Goal: Book appointment/travel/reservation

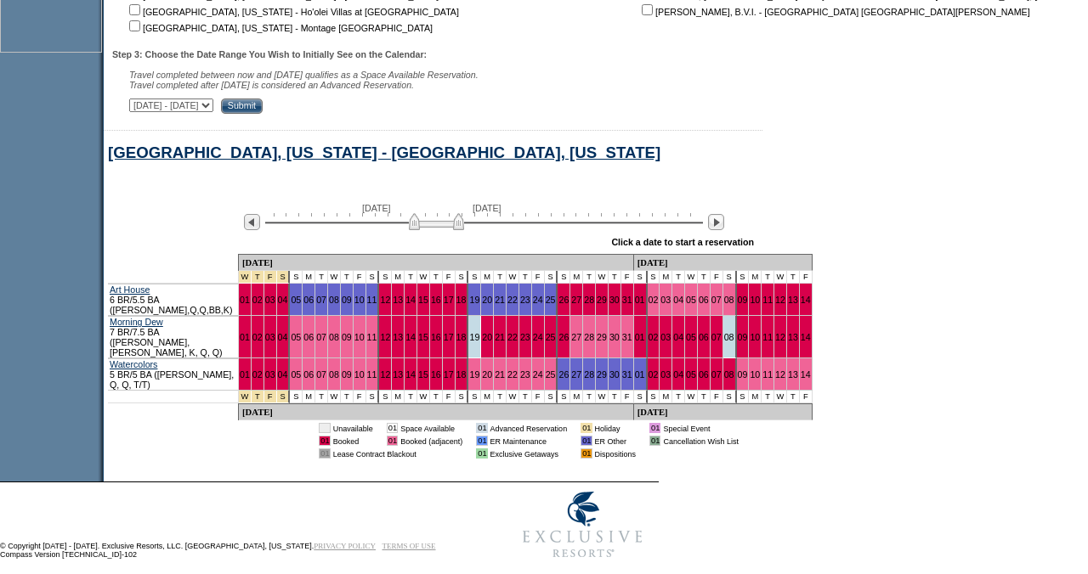
scroll to position [773, 0]
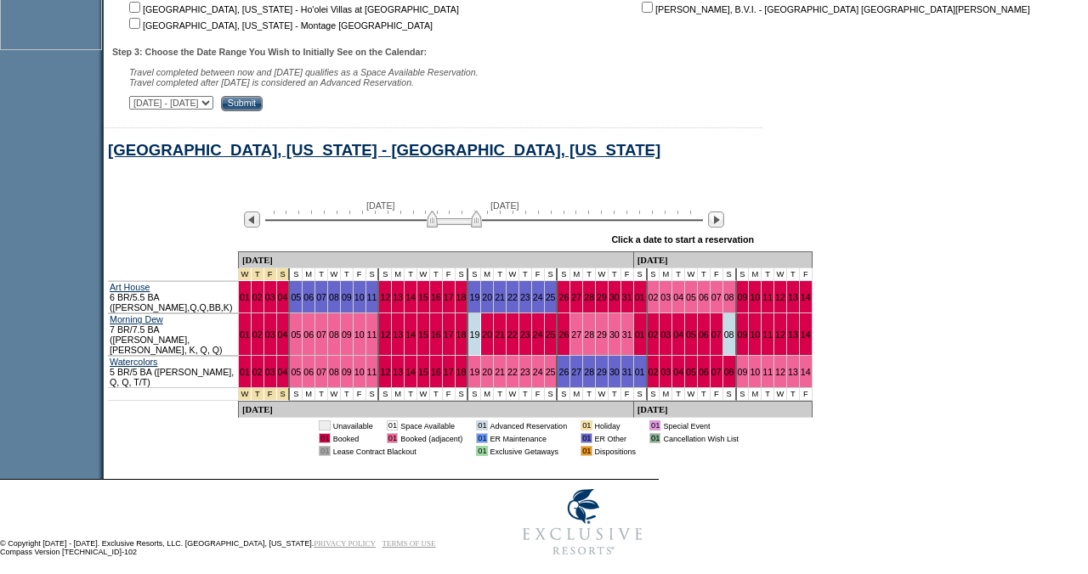
drag, startPoint x: 471, startPoint y: 230, endPoint x: 489, endPoint y: 230, distance: 17.8
click at [482, 228] on img at bounding box center [454, 219] width 55 height 17
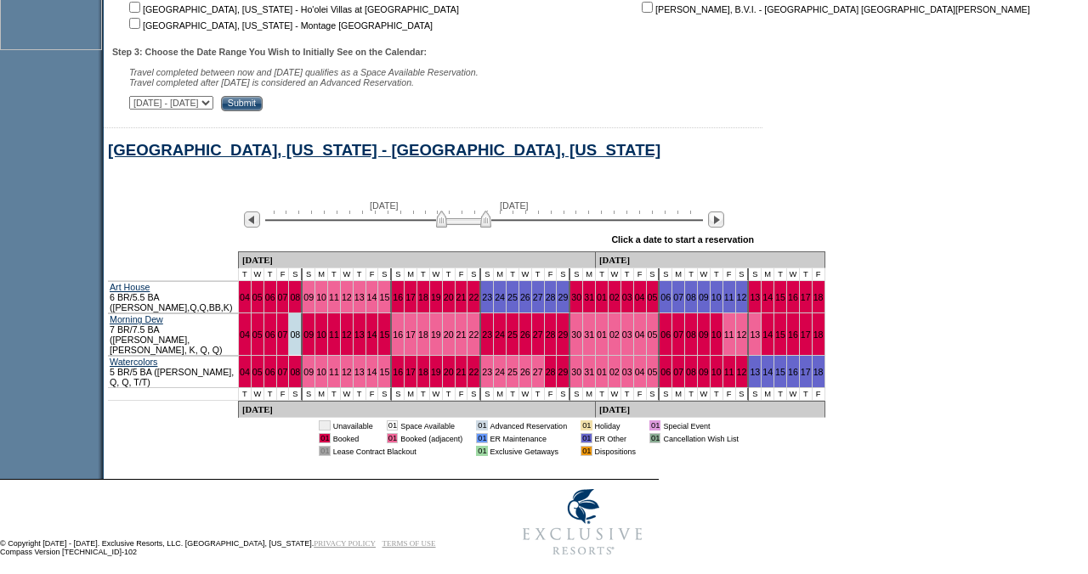
drag, startPoint x: 489, startPoint y: 230, endPoint x: 498, endPoint y: 229, distance: 9.5
click at [491, 228] on img at bounding box center [463, 219] width 55 height 17
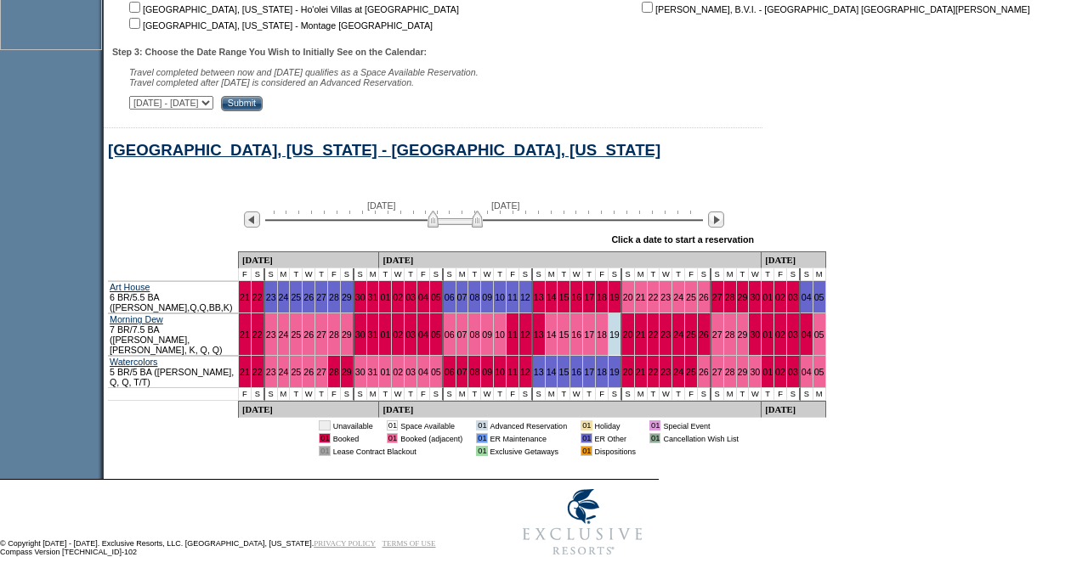
click at [438, 227] on img at bounding box center [454, 219] width 55 height 17
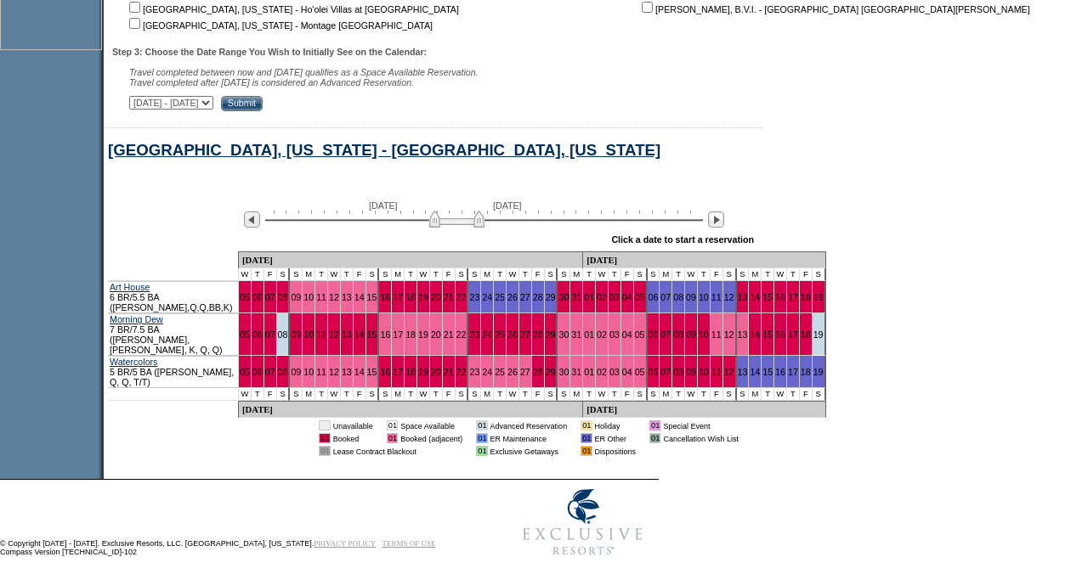
click at [484, 228] on img at bounding box center [456, 219] width 55 height 17
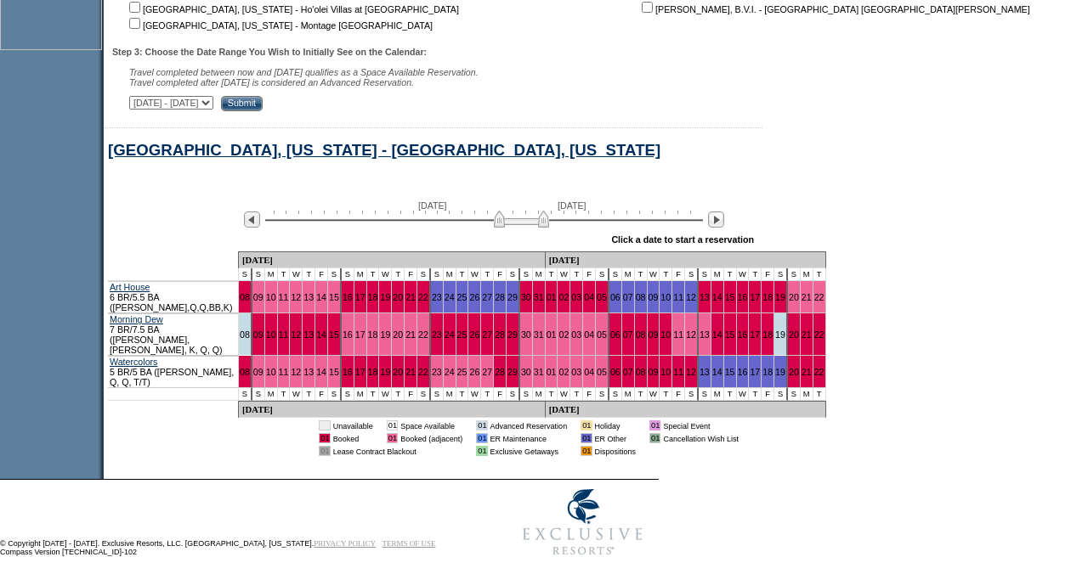
drag, startPoint x: 485, startPoint y: 229, endPoint x: 550, endPoint y: 213, distance: 66.6
click at [550, 213] on div "[DATE] [DATE]" at bounding box center [480, 215] width 490 height 29
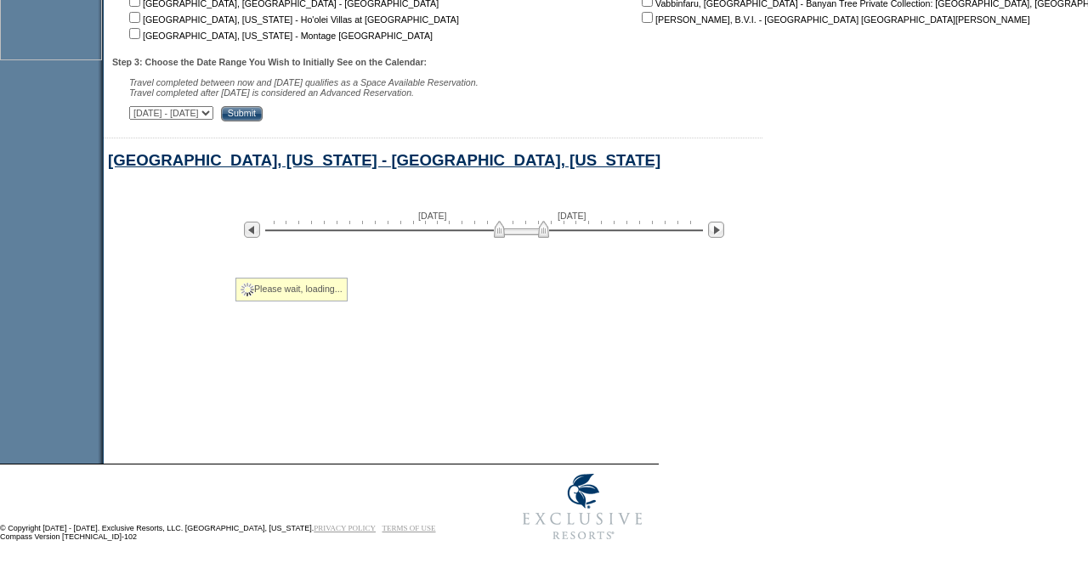
scroll to position [625, 0]
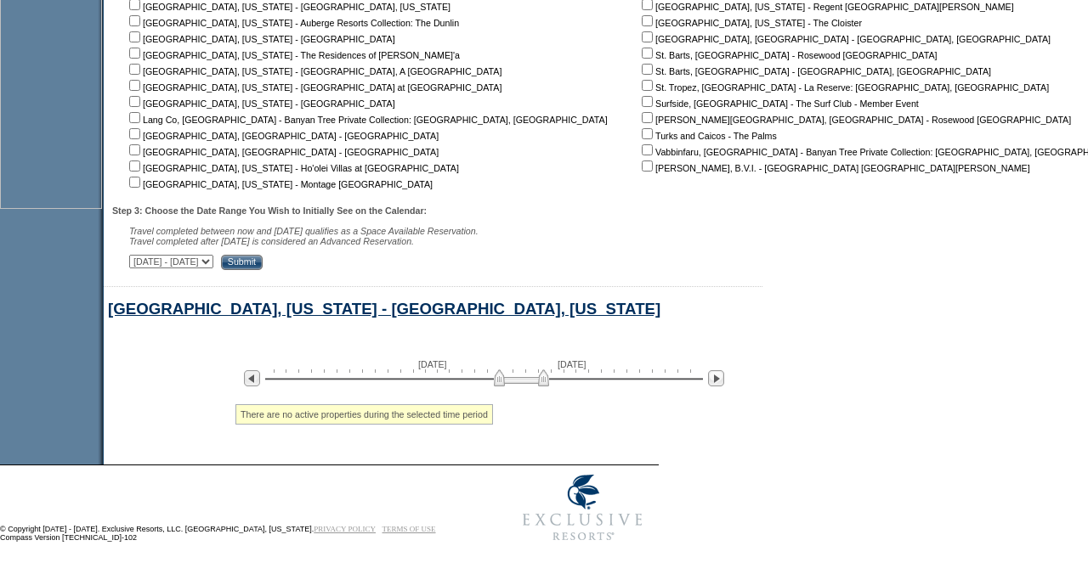
click at [512, 377] on img at bounding box center [521, 378] width 55 height 17
click at [512, 377] on div "[GEOGRAPHIC_DATA], [US_STATE] - [GEOGRAPHIC_DATA], [US_STATE] Processing [DATE]…" at bounding box center [650, 374] width 1092 height 179
drag, startPoint x: 512, startPoint y: 379, endPoint x: 458, endPoint y: 381, distance: 53.6
click at [458, 381] on img at bounding box center [467, 378] width 55 height 17
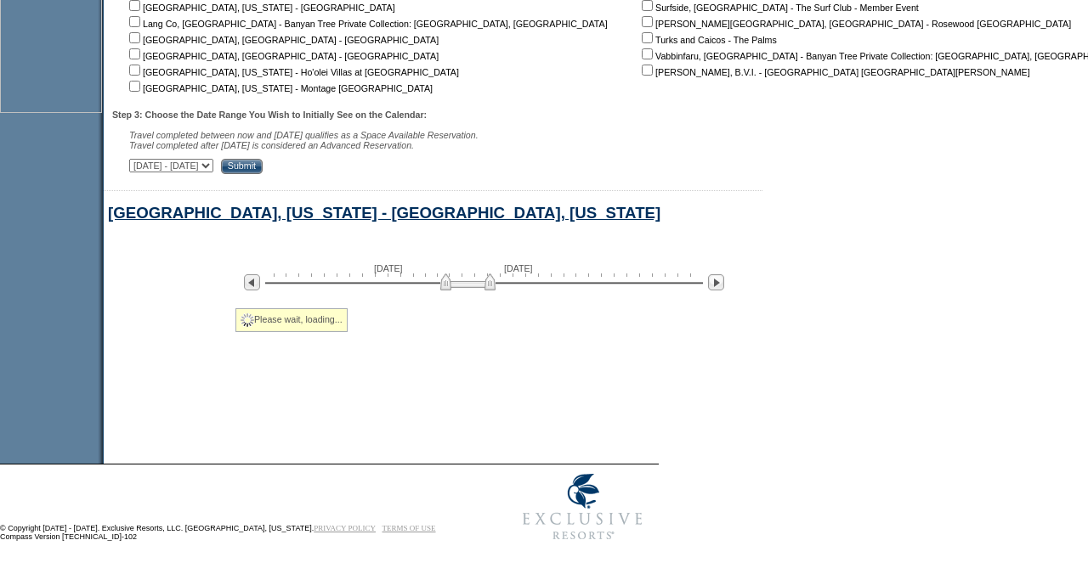
scroll to position [773, 0]
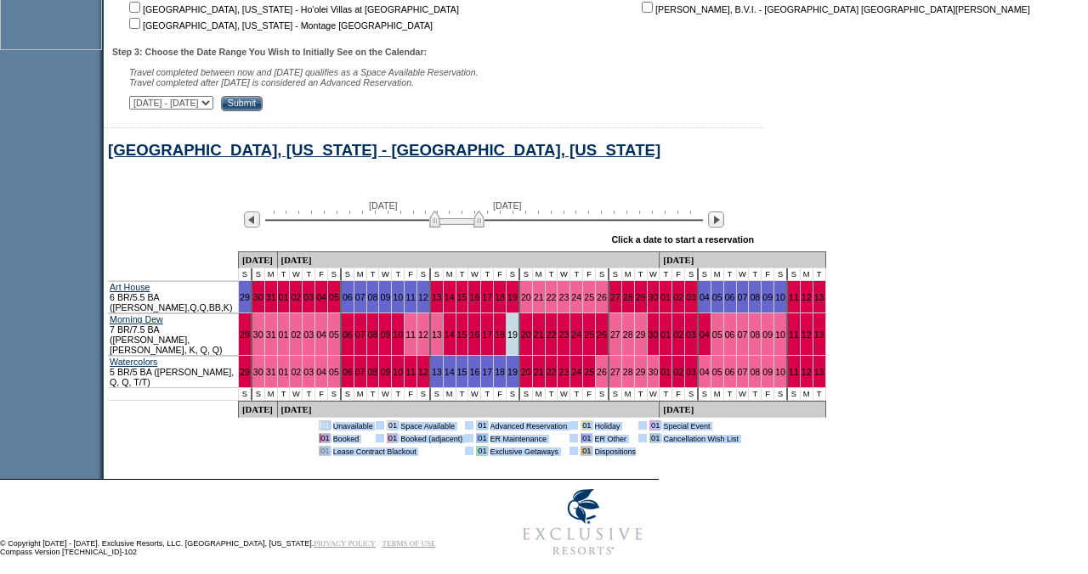
drag, startPoint x: 453, startPoint y: 232, endPoint x: 442, endPoint y: 232, distance: 11.0
click at [442, 228] on img at bounding box center [456, 219] width 55 height 17
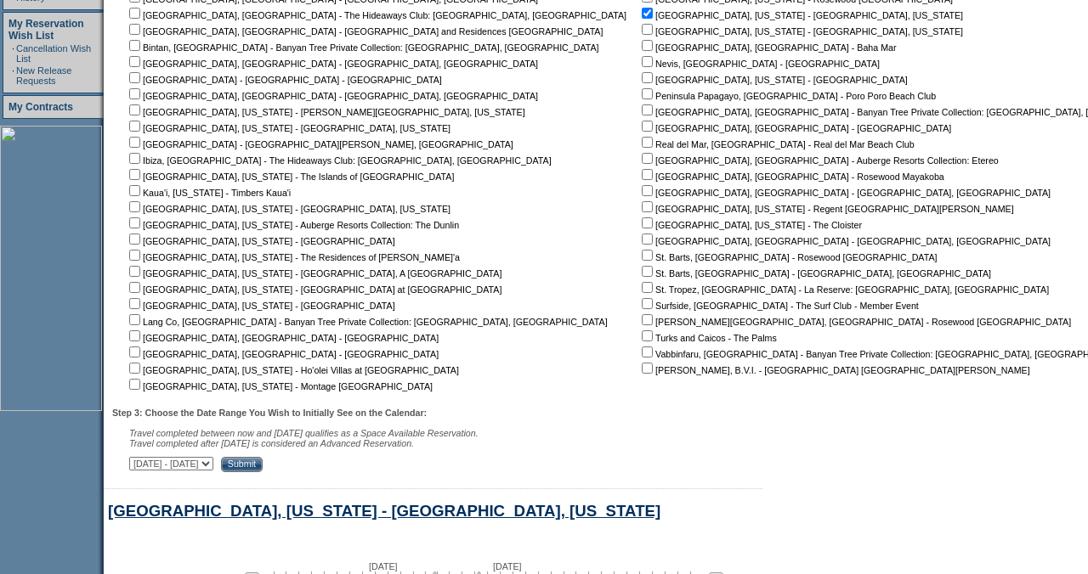
scroll to position [383, 0]
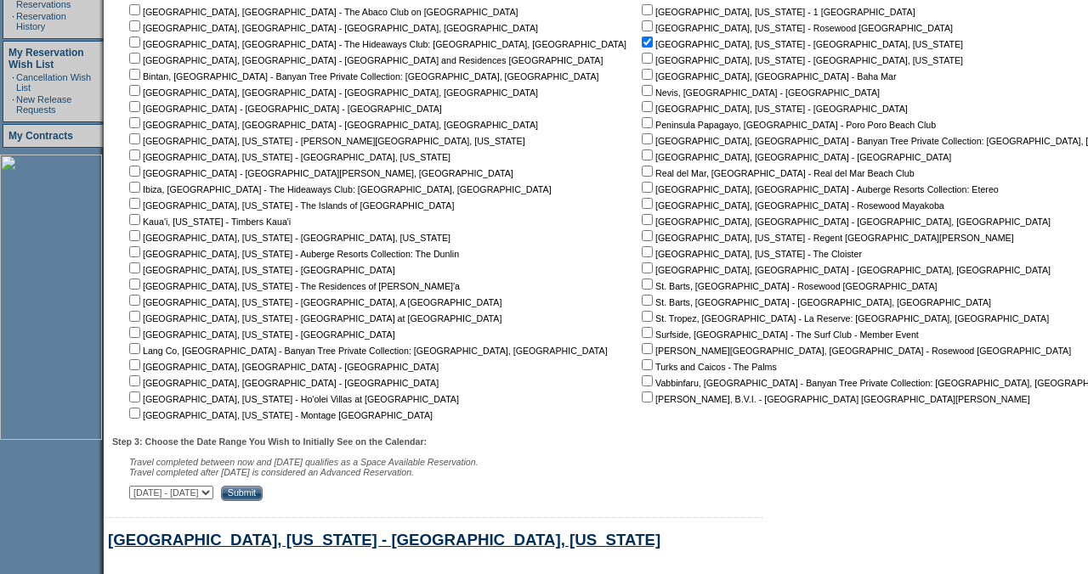
click at [642, 43] on input "checkbox" at bounding box center [647, 42] width 11 height 11
checkbox input "false"
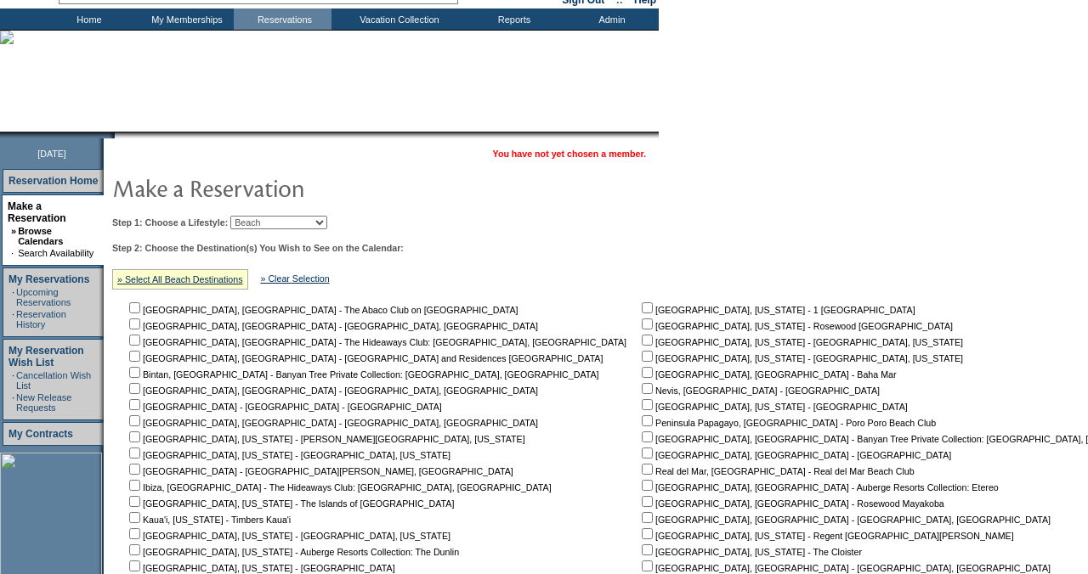
scroll to position [82, 0]
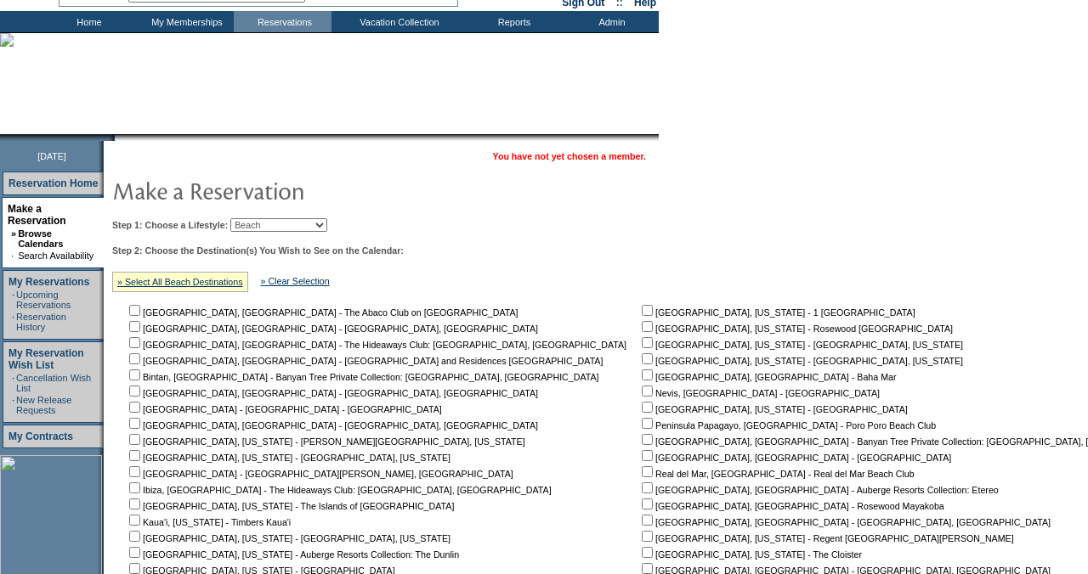
click at [327, 226] on select "Beach Leisure Metropolitan Mountain OIAL for Adventure OIAL for Couples OIAL fo…" at bounding box center [278, 225] width 97 height 14
click at [259, 218] on select "Beach Leisure Metropolitan Mountain OIAL for Adventure OIAL for Couples OIAL fo…" at bounding box center [278, 225] width 97 height 14
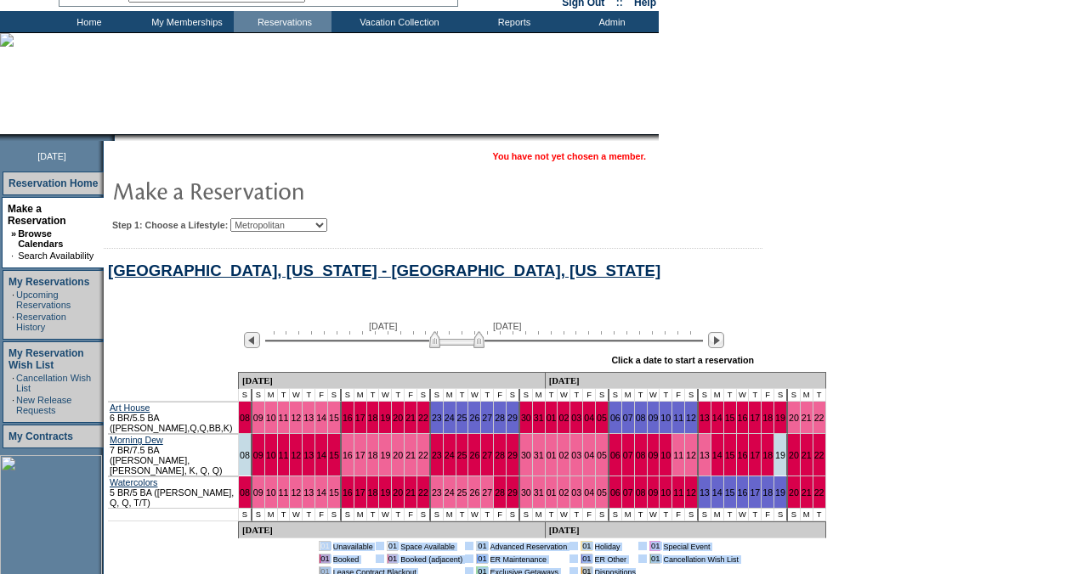
click at [327, 224] on select "Beach Leisure Metropolitan Mountain OIAL for Adventure OIAL for Couples OIAL fo…" at bounding box center [278, 225] width 97 height 14
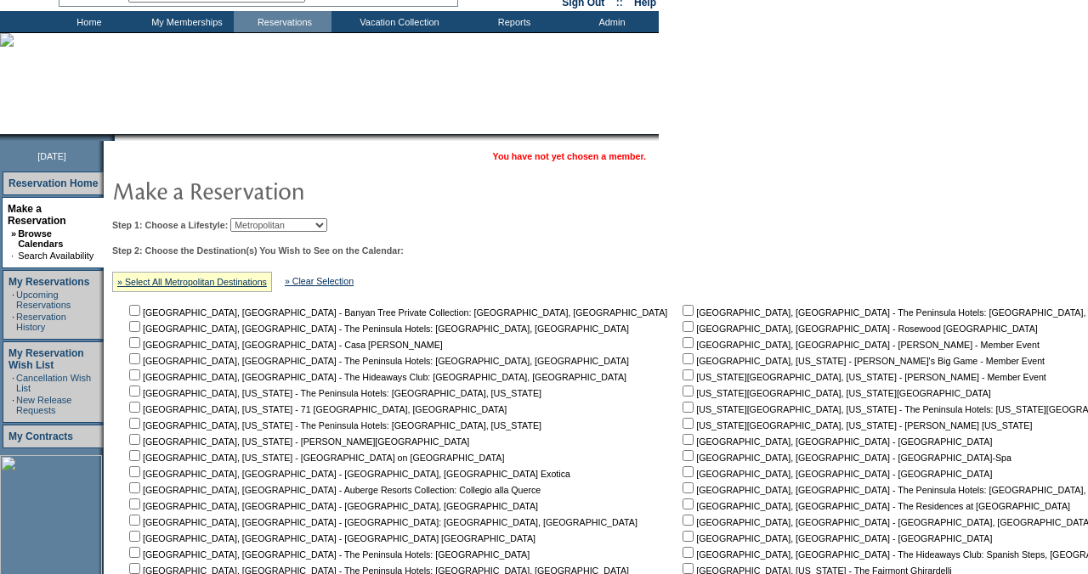
select select "Leisure"
click at [259, 218] on select "Beach Leisure Metropolitan Mountain OIAL for Adventure OIAL for Couples OIAL fo…" at bounding box center [278, 225] width 97 height 14
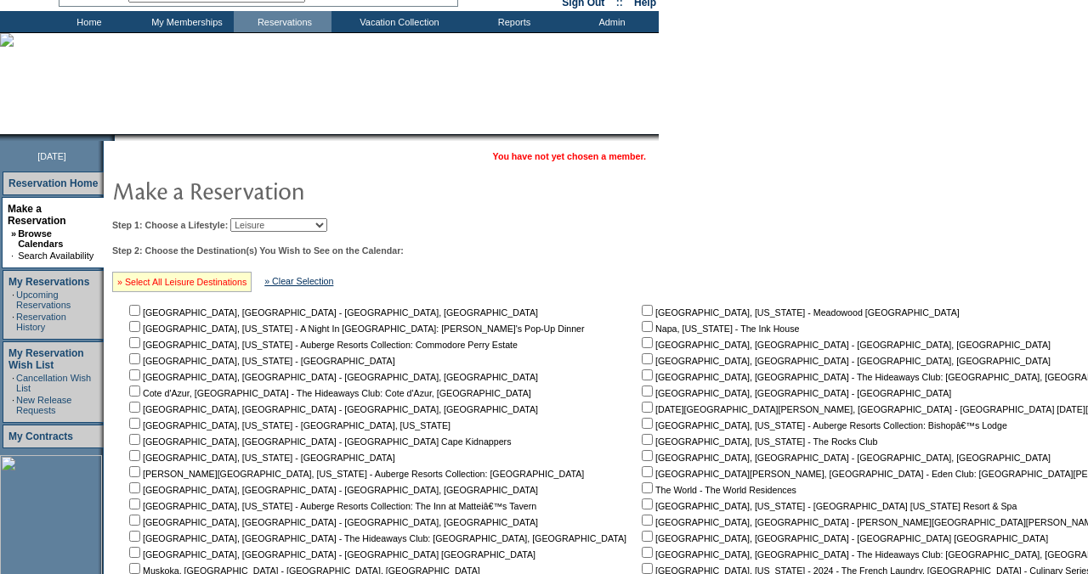
click at [246, 286] on link "» Select All Leisure Destinations" at bounding box center [181, 282] width 129 height 10
checkbox input "true"
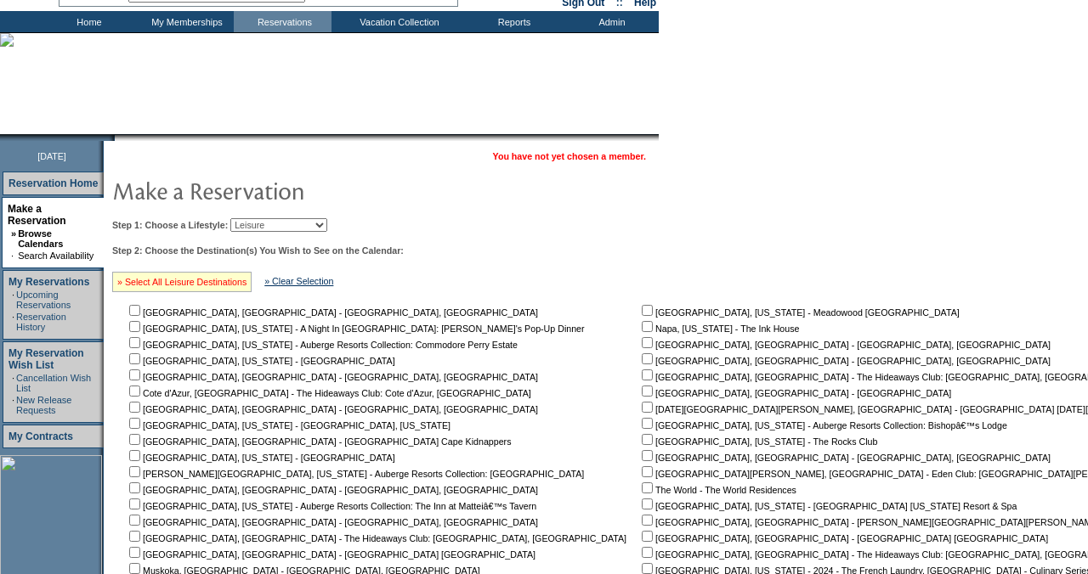
checkbox input "true"
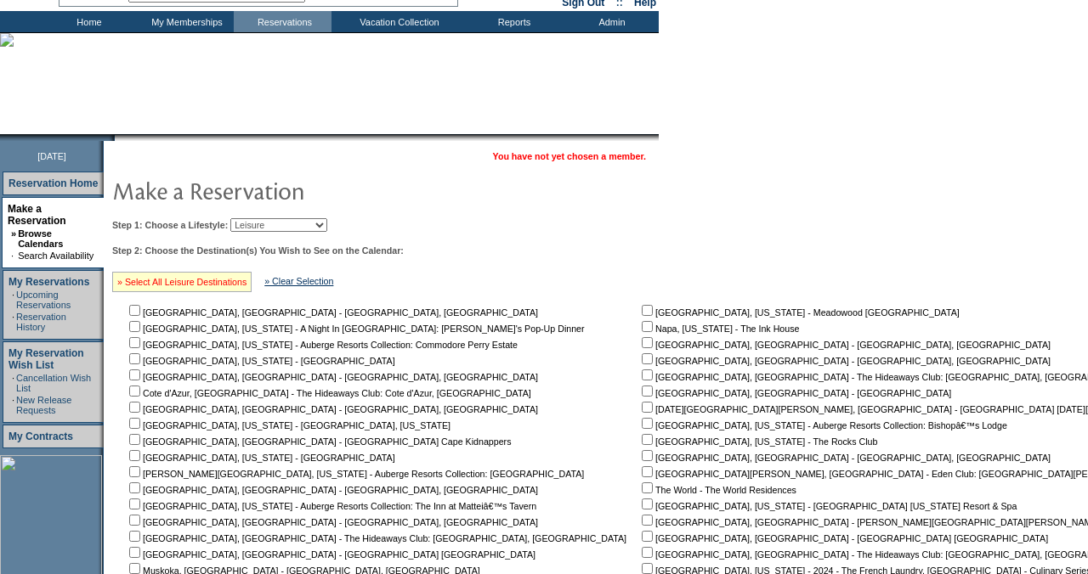
checkbox input "true"
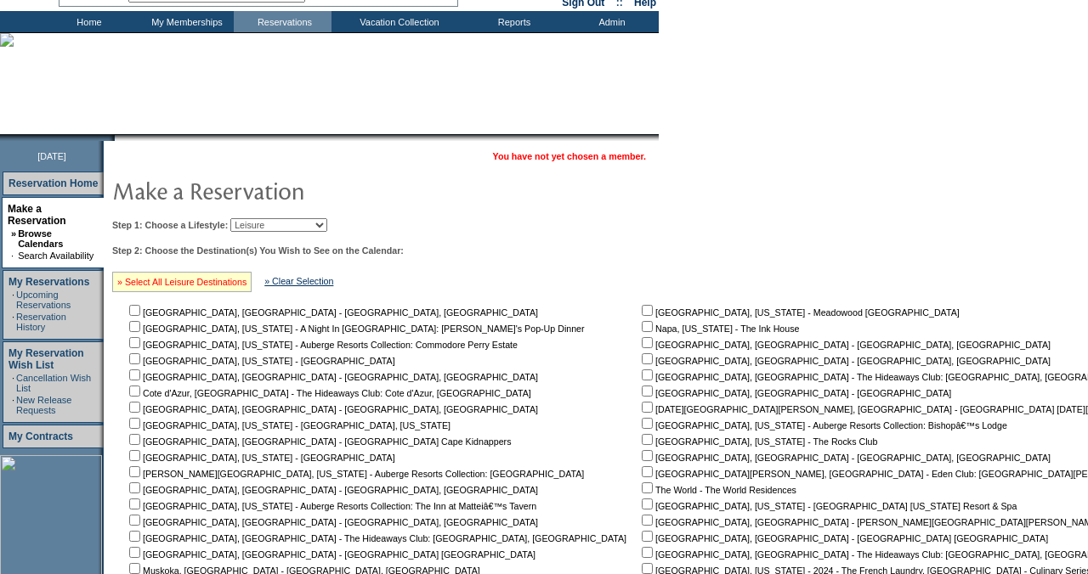
checkbox input "true"
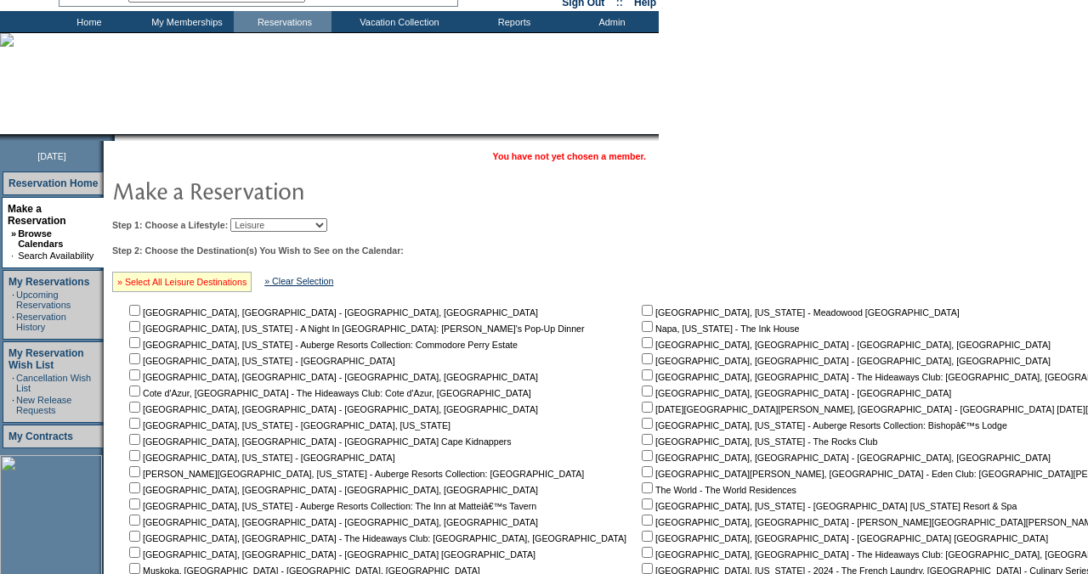
checkbox input "true"
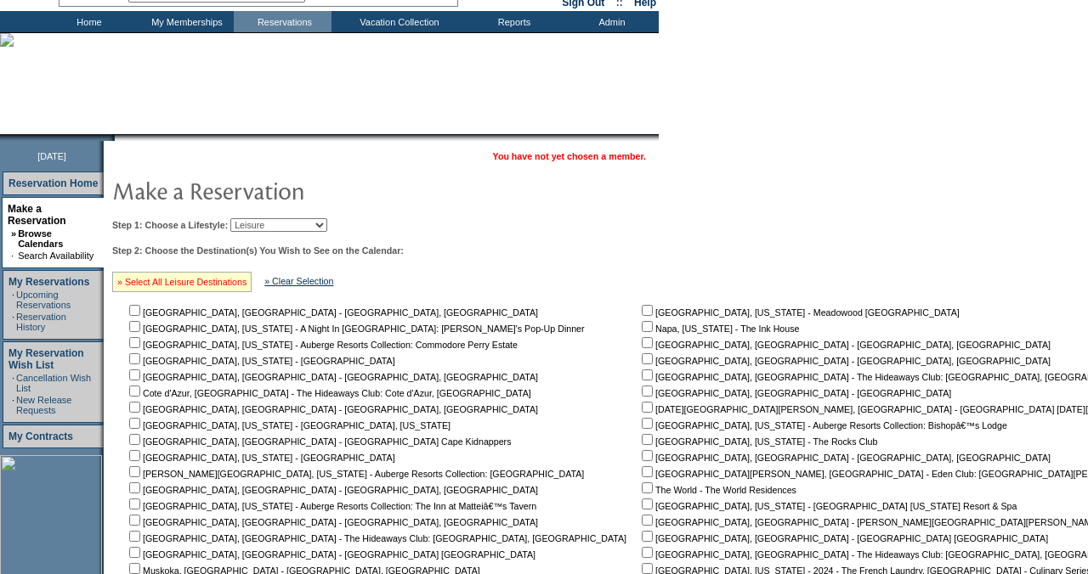
checkbox input "true"
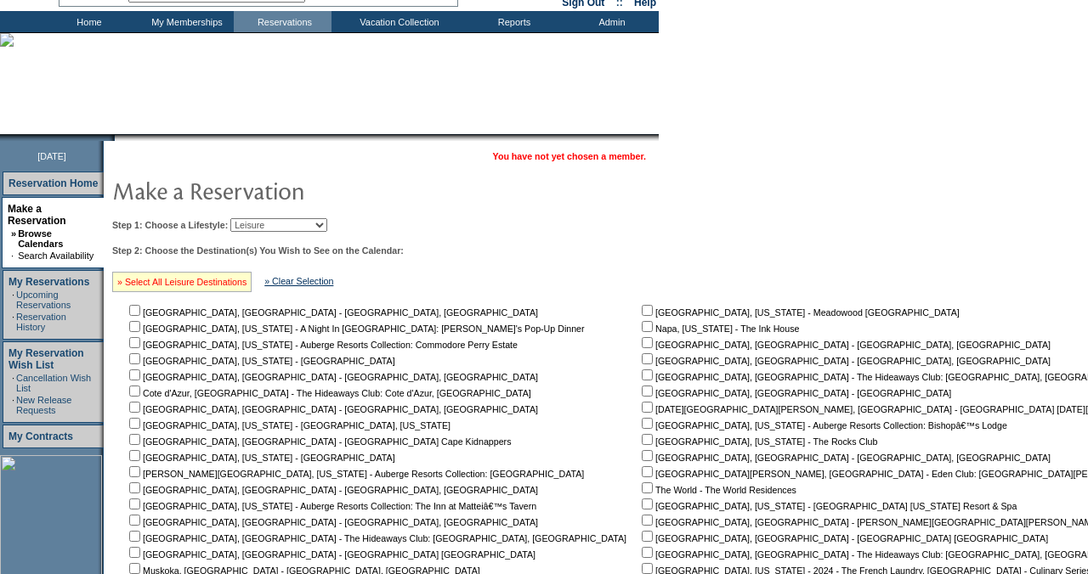
checkbox input "true"
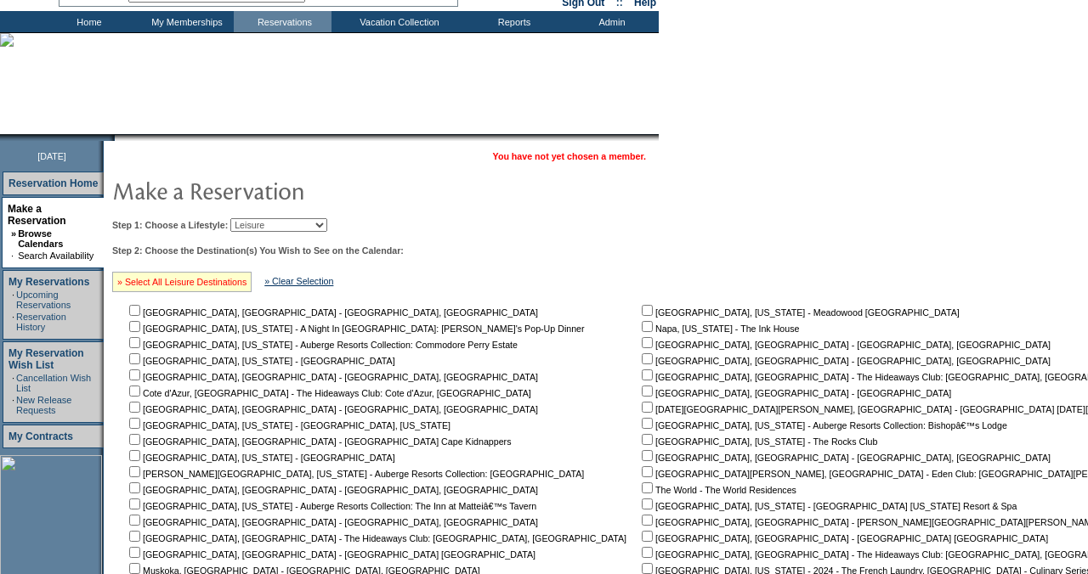
checkbox input "true"
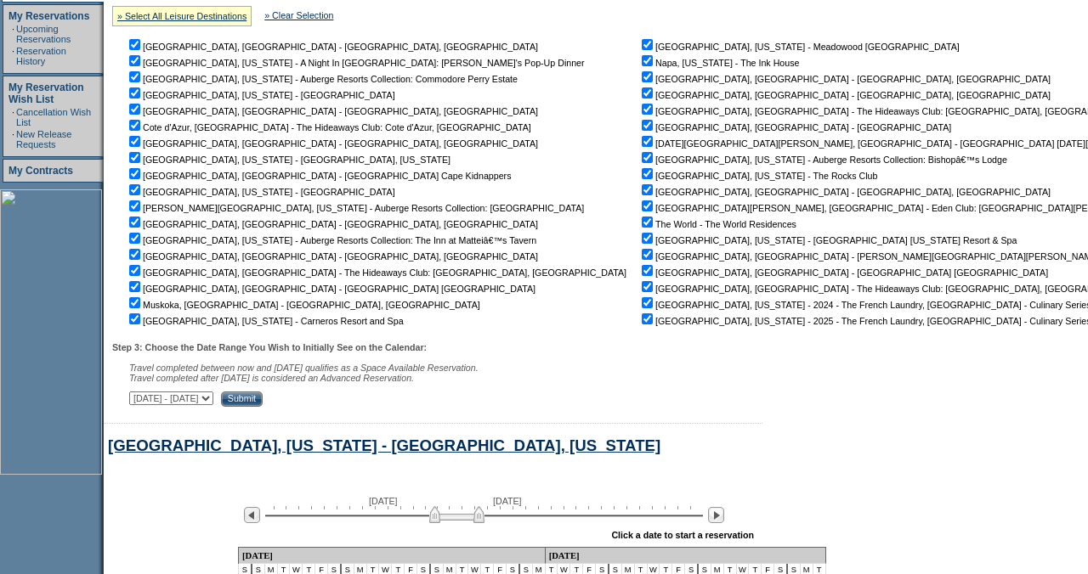
scroll to position [350, 0]
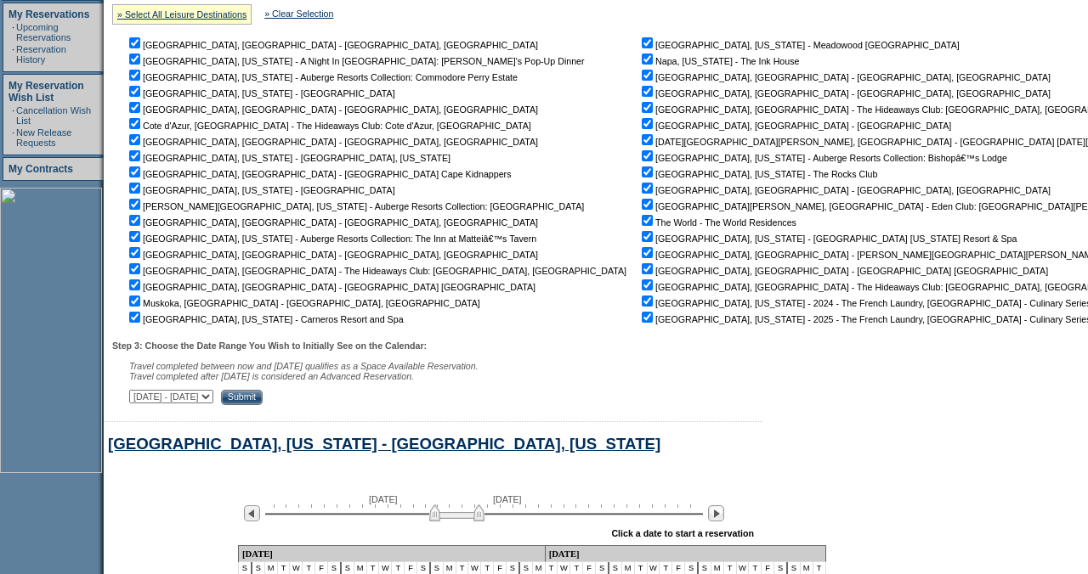
click at [213, 399] on select "[DATE] - [DATE] [DATE] - [DATE] [DATE] - [DATE] [DATE] - [DATE] [DATE] - [DATE]…" at bounding box center [171, 397] width 84 height 14
select select "[DATE]|[DATE]"
click at [139, 393] on select "[DATE] - [DATE] [DATE] - [DATE] [DATE] - [DATE] [DATE] - [DATE] [DATE] - [DATE]…" at bounding box center [171, 397] width 84 height 14
click at [263, 394] on input "Submit" at bounding box center [242, 397] width 42 height 15
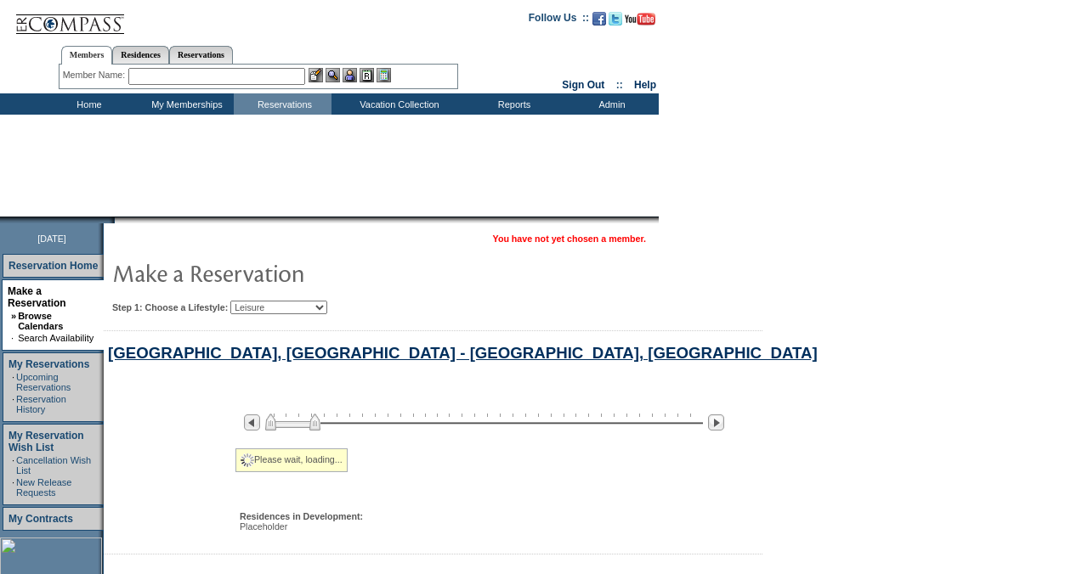
click at [327, 313] on select "Beach Leisure Metropolitan Mountain OIAL for Adventure OIAL for Couples OIAL fo…" at bounding box center [278, 308] width 97 height 14
select select "Leisure"
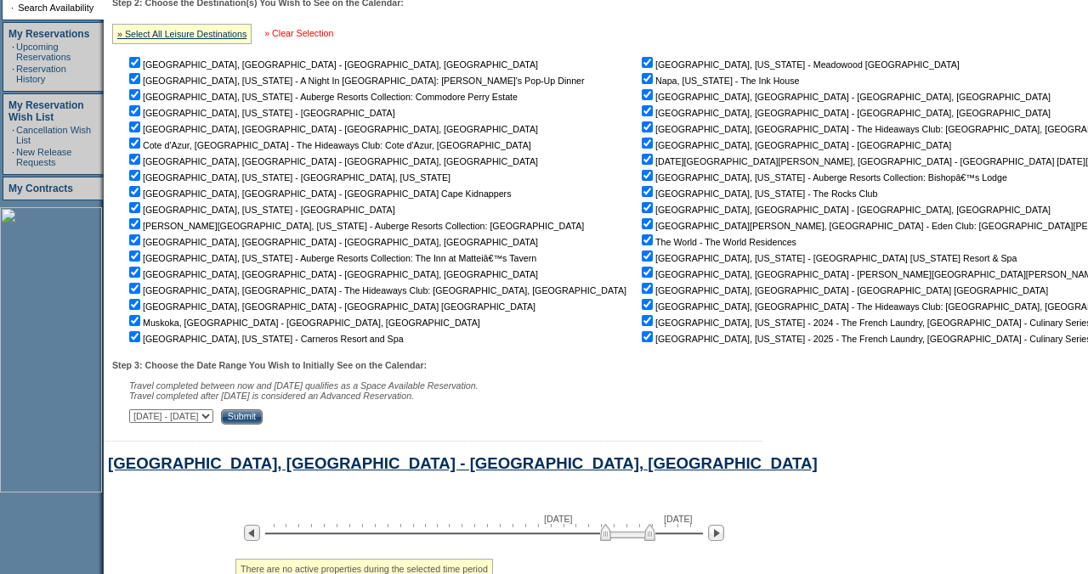
click at [330, 31] on link "» Clear Selection" at bounding box center [298, 33] width 69 height 10
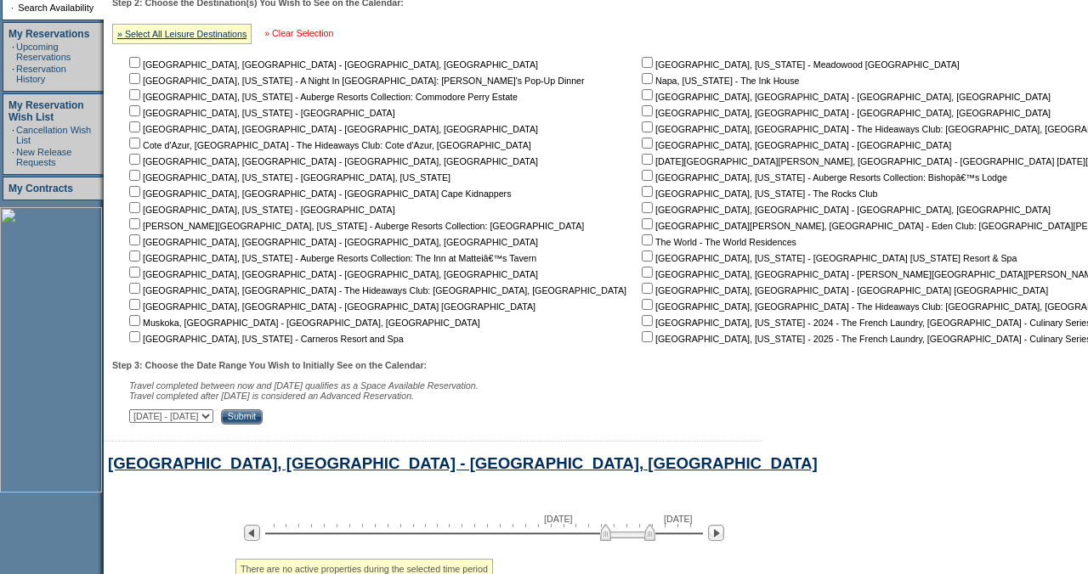
checkbox input "false"
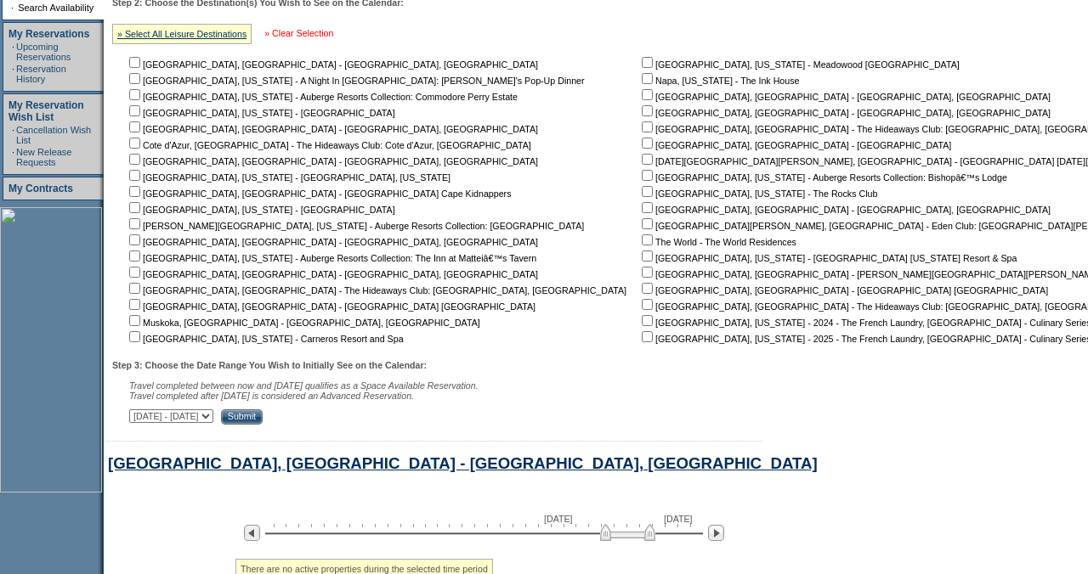
checkbox input "false"
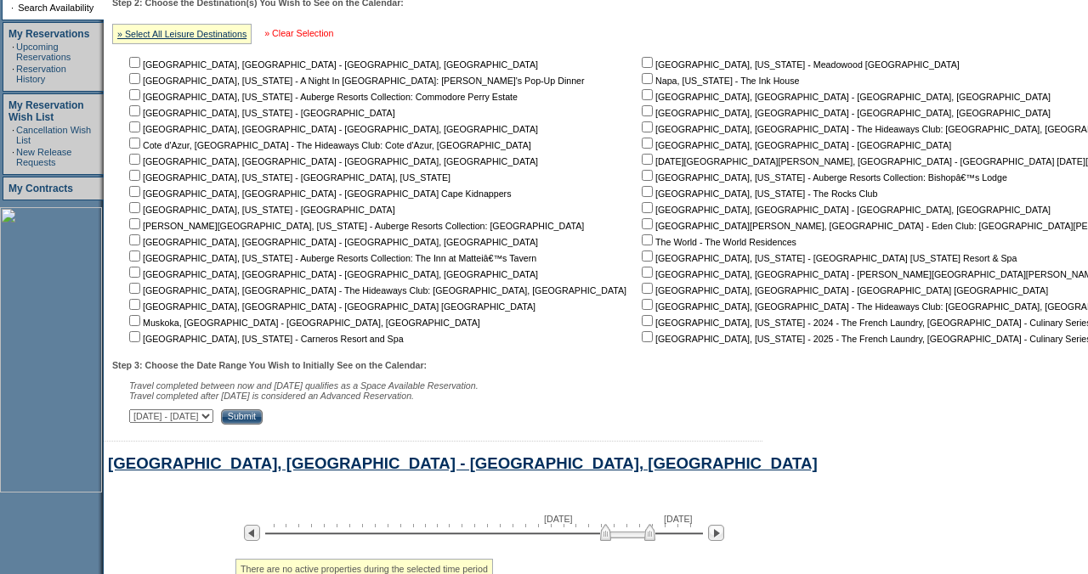
checkbox input "false"
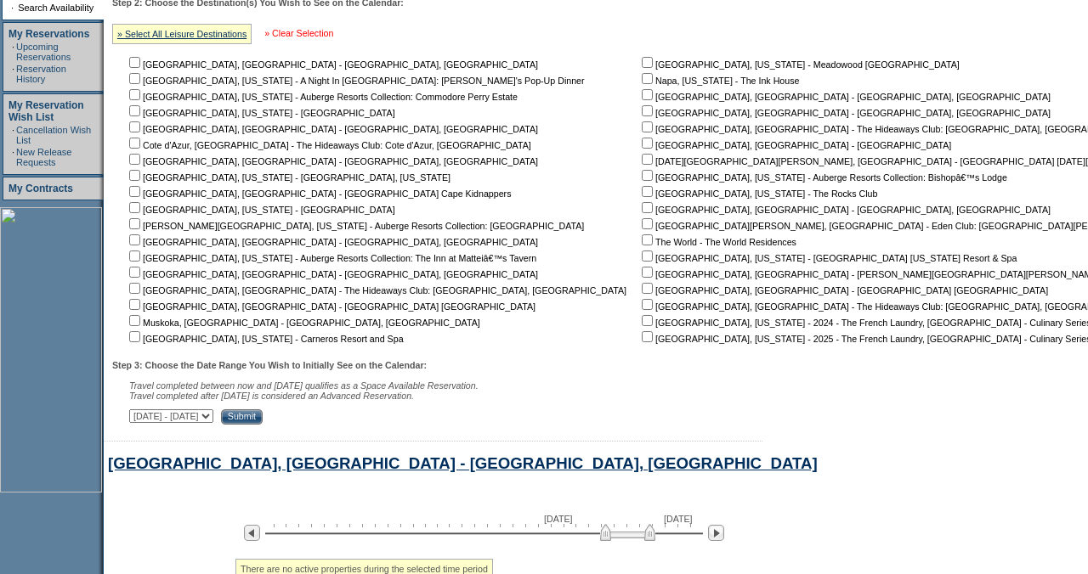
checkbox input "false"
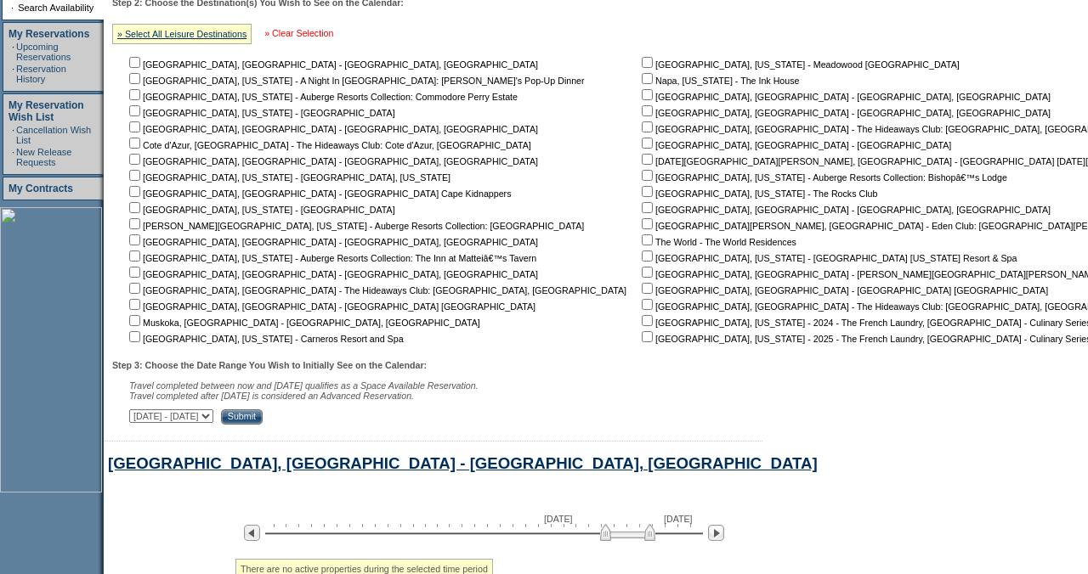
checkbox input "false"
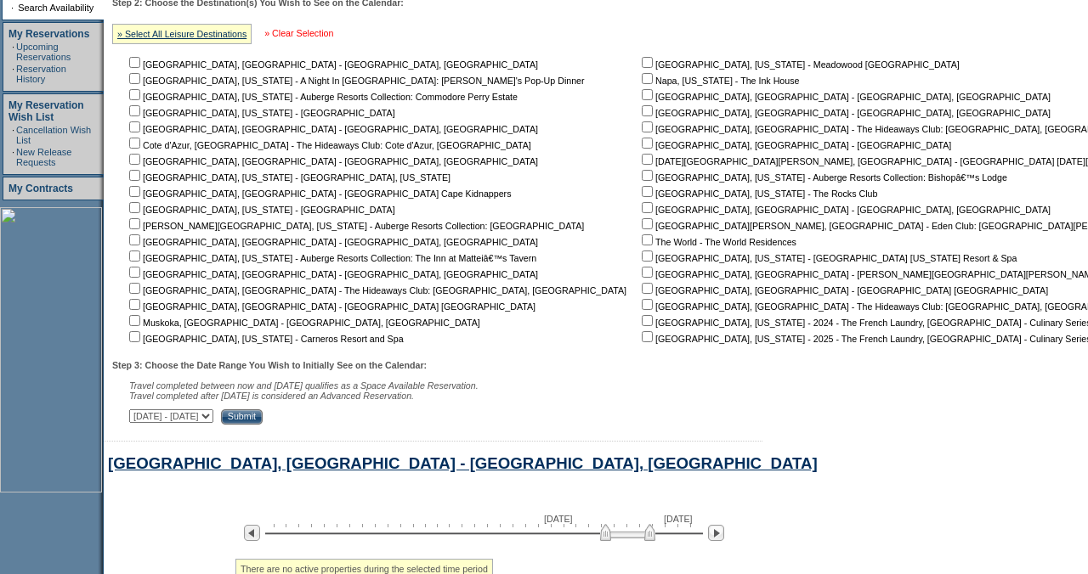
checkbox input "false"
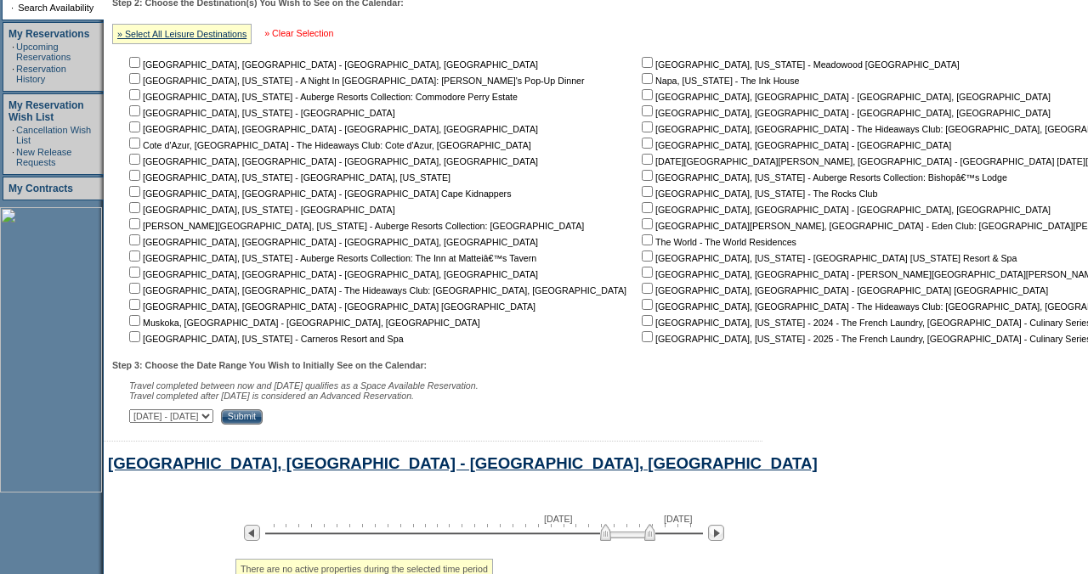
checkbox input "false"
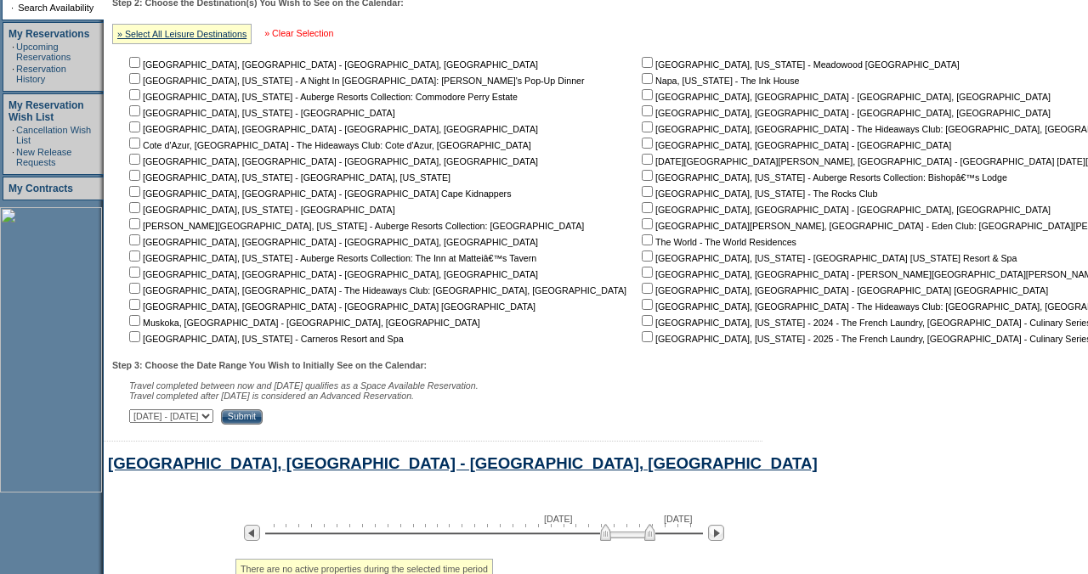
checkbox input "false"
click at [642, 98] on input "checkbox" at bounding box center [647, 94] width 11 height 11
checkbox input "true"
click at [263, 421] on input "Submit" at bounding box center [242, 417] width 42 height 15
